Goal: Book appointment/travel/reservation

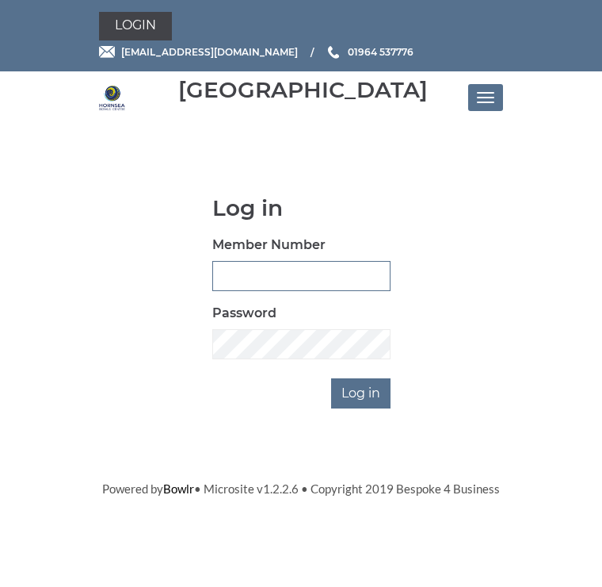
click at [239, 273] on input "Member Number" at bounding box center [301, 276] width 178 height 30
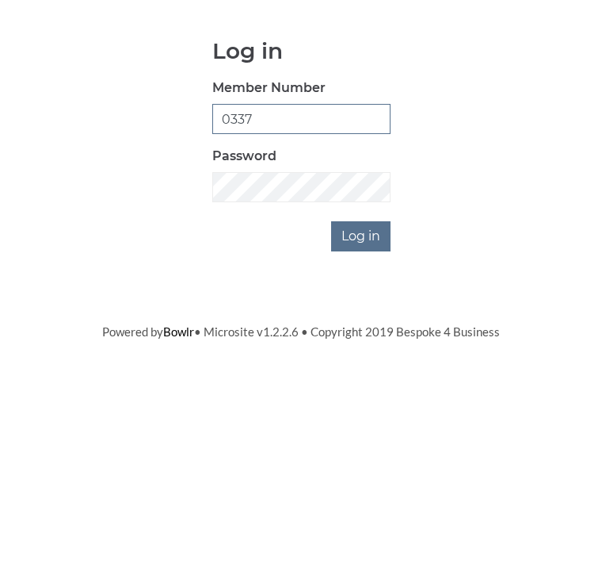
type input "0337"
click at [365, 378] on input "Log in" at bounding box center [360, 393] width 59 height 30
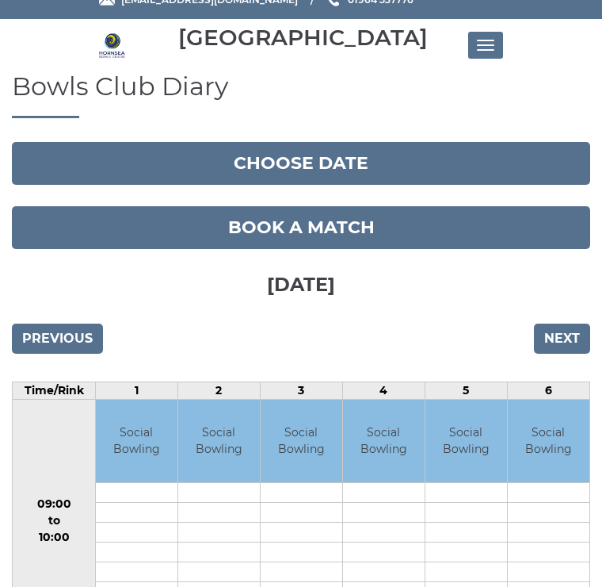
scroll to position [50, 0]
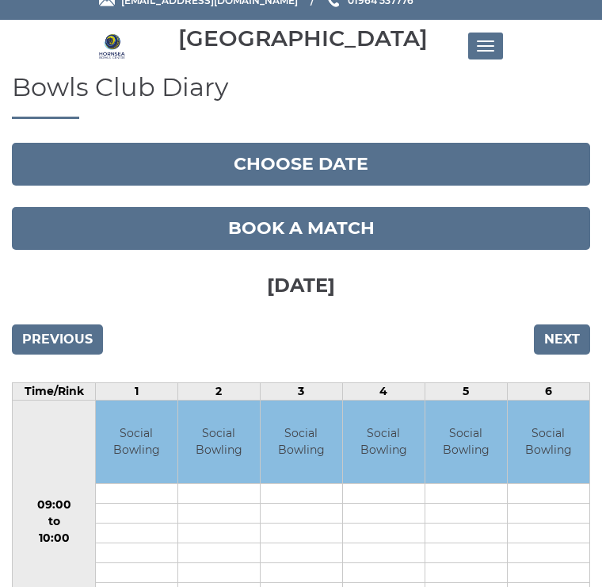
click at [561, 331] on input "Next" at bounding box center [562, 339] width 56 height 30
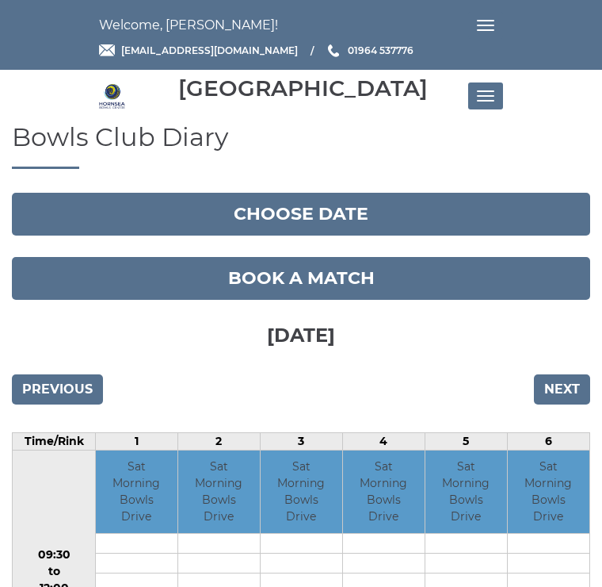
click at [570, 337] on h3 "Saturday 6th September 2025" at bounding box center [301, 333] width 579 height 67
click at [567, 381] on input "Next" at bounding box center [562, 389] width 56 height 30
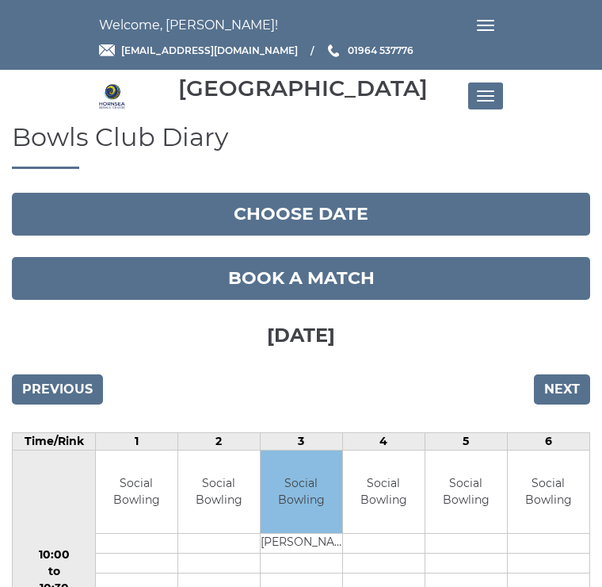
click at [572, 384] on input "Next" at bounding box center [562, 389] width 56 height 30
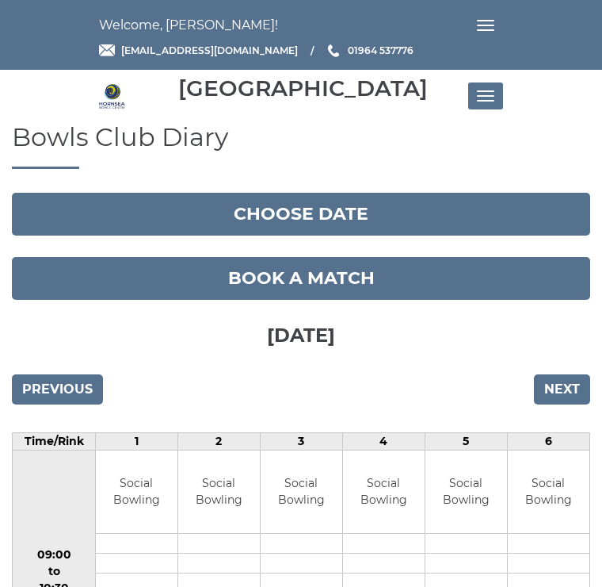
click at [566, 380] on input "Next" at bounding box center [562, 389] width 56 height 30
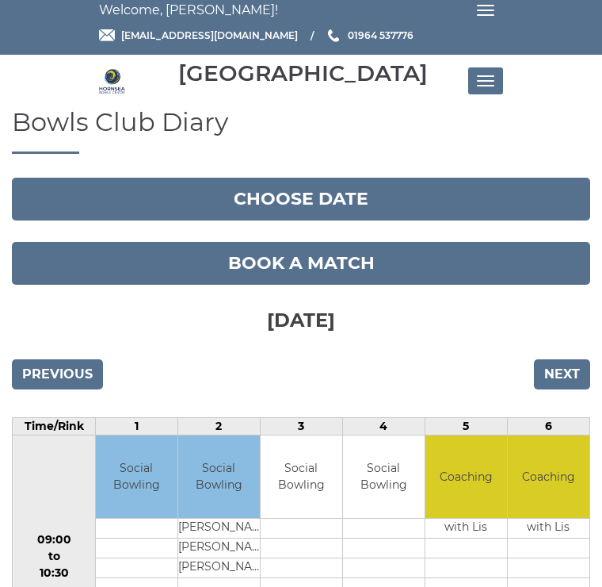
scroll to position [13, 0]
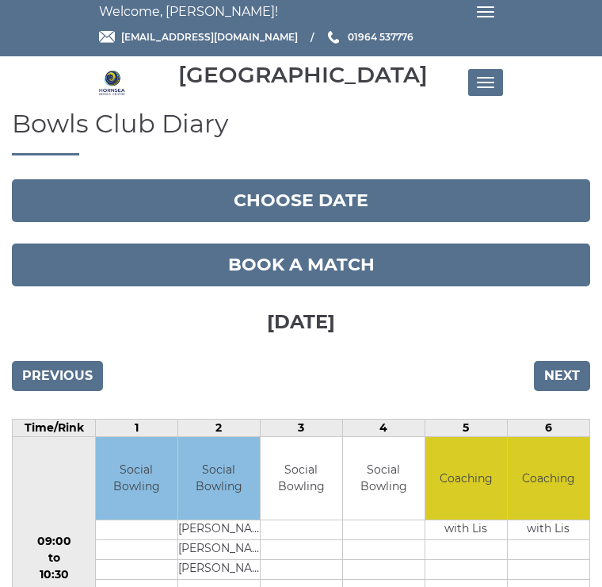
click at [561, 376] on input "Next" at bounding box center [562, 376] width 56 height 30
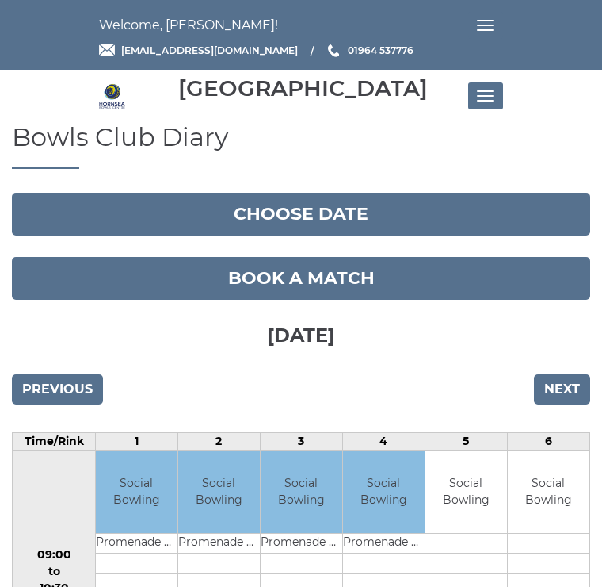
click at [58, 388] on input "Previous" at bounding box center [57, 389] width 91 height 30
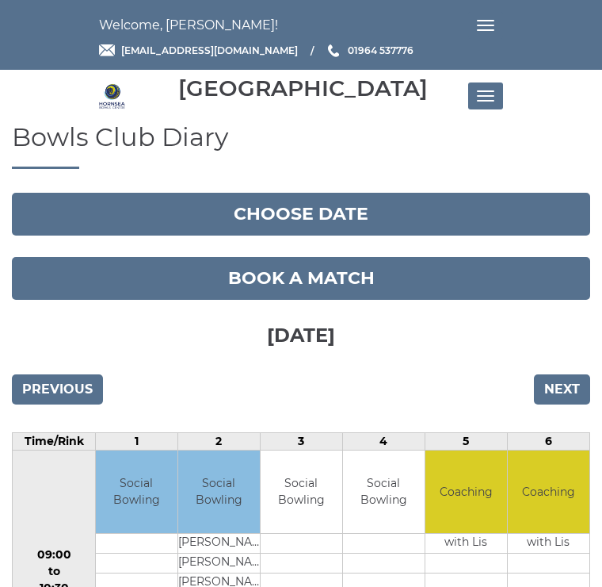
click at [72, 400] on input "Previous" at bounding box center [57, 389] width 91 height 30
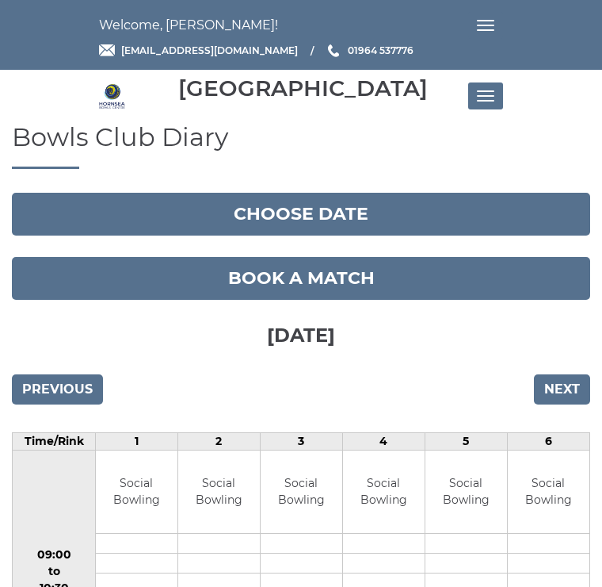
click at [64, 392] on input "Previous" at bounding box center [57, 389] width 91 height 30
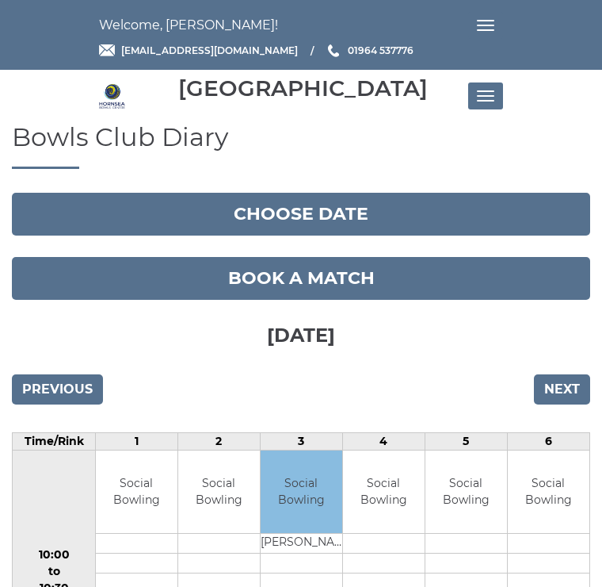
click at [60, 394] on input "Previous" at bounding box center [57, 389] width 91 height 30
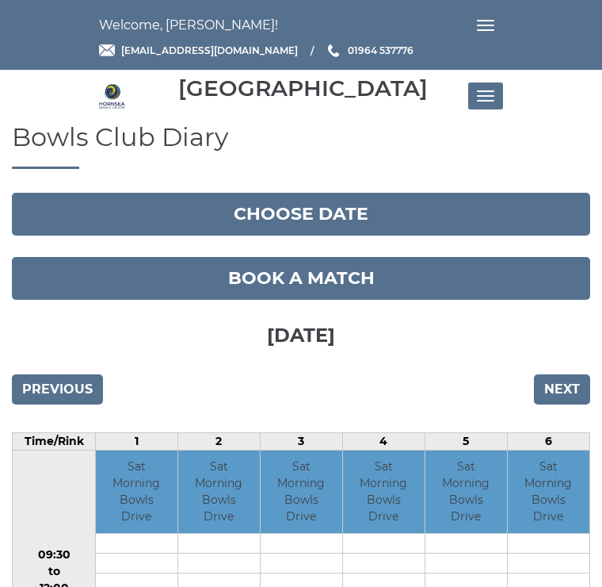
click at [63, 393] on input "Previous" at bounding box center [57, 389] width 91 height 30
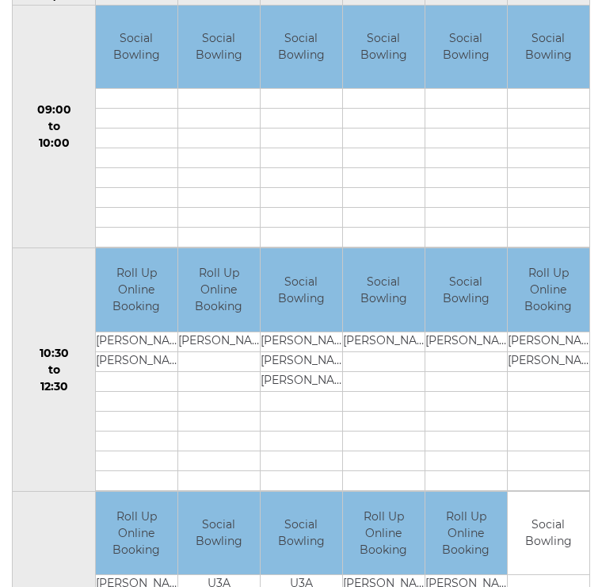
scroll to position [446, 0]
